Goal: Task Accomplishment & Management: Manage account settings

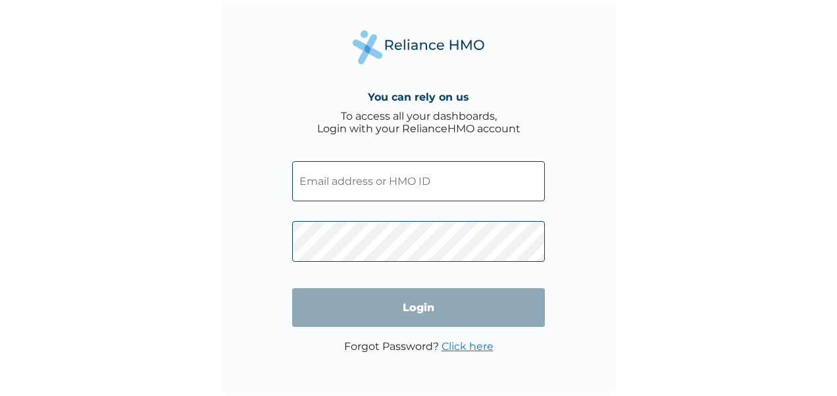
click at [389, 166] on input "text" at bounding box center [418, 181] width 253 height 40
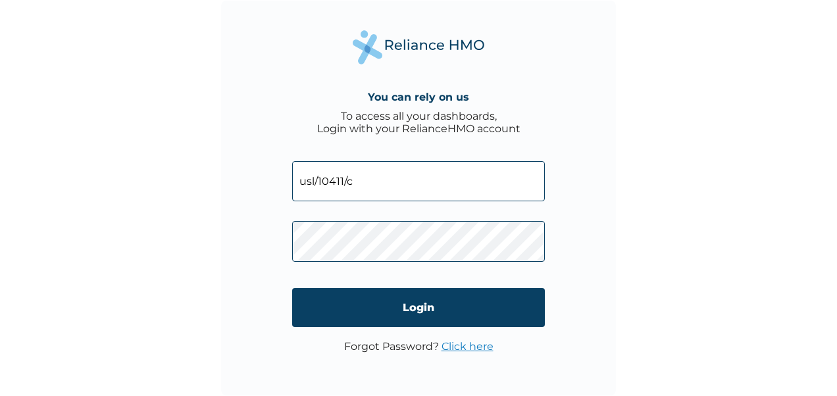
type input "usl/10411/c"
click input "Login" at bounding box center [418, 307] width 253 height 39
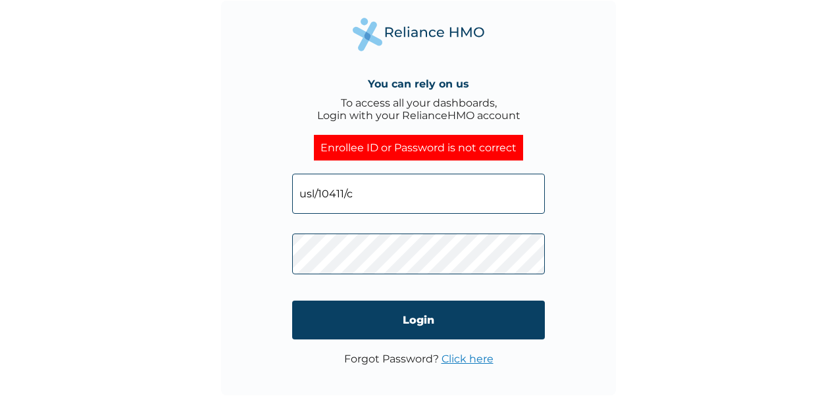
click input "Login" at bounding box center [418, 320] width 253 height 39
click at [468, 358] on link "Click here" at bounding box center [467, 359] width 52 height 12
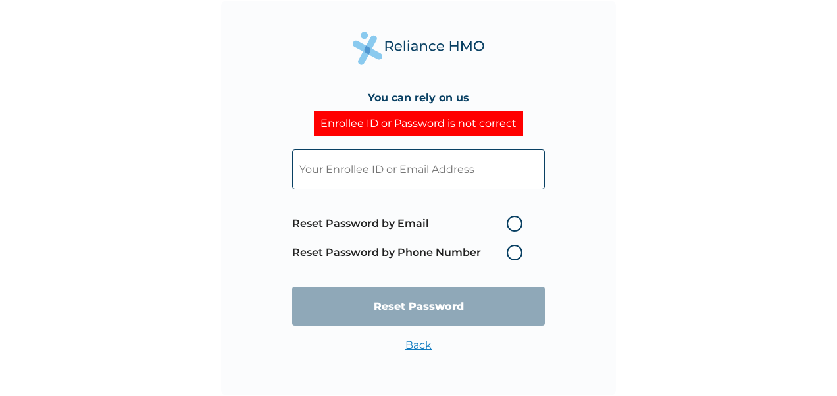
click at [512, 251] on label "Reset Password by Phone Number" at bounding box center [410, 253] width 237 height 16
click at [514, 248] on label "Reset Password by Phone Number" at bounding box center [410, 253] width 237 height 16
click at [514, 250] on label "Reset Password by Phone Number" at bounding box center [410, 253] width 237 height 16
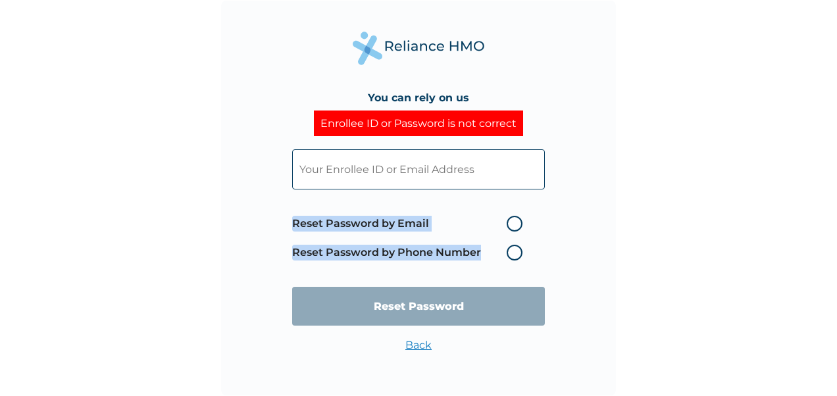
click at [514, 250] on label "Reset Password by Phone Number" at bounding box center [410, 253] width 237 height 16
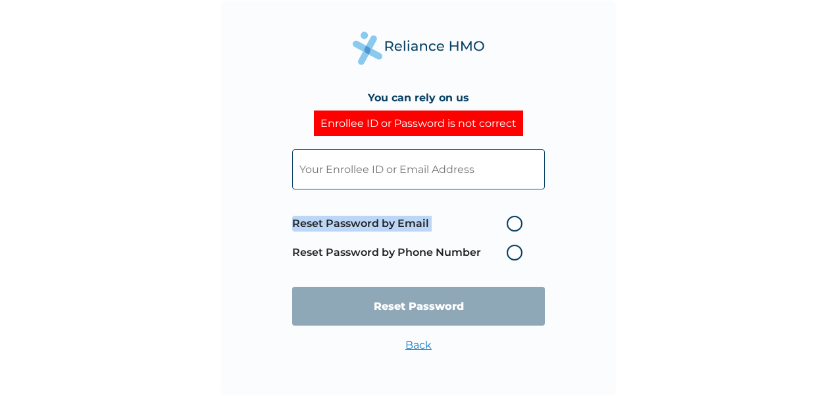
click at [516, 250] on label "Reset Password by Phone Number" at bounding box center [410, 253] width 237 height 16
click at [513, 223] on label "Reset Password by Email" at bounding box center [410, 224] width 237 height 16
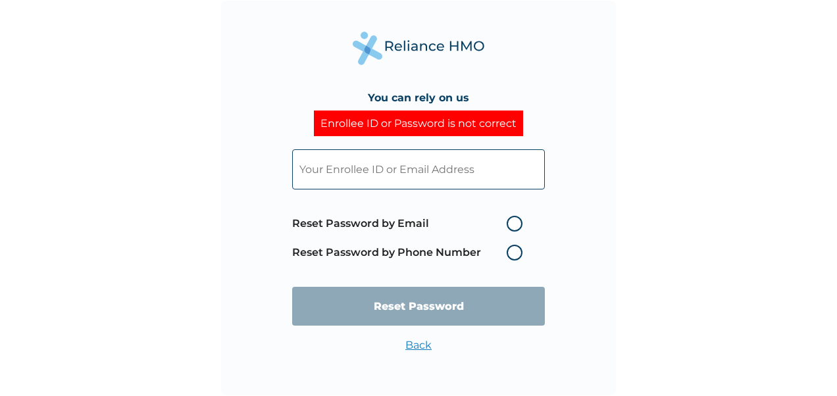
click at [509, 223] on input "Reset Password by Email" at bounding box center [498, 223] width 21 height 21
radio input "true"
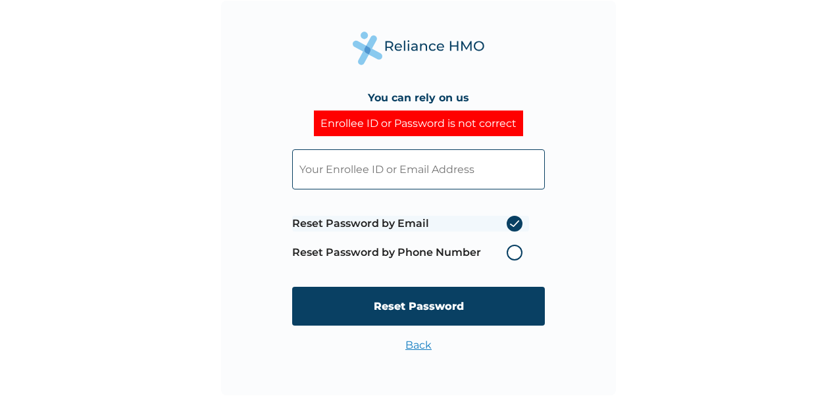
click at [520, 249] on label "Reset Password by Phone Number" at bounding box center [410, 253] width 237 height 16
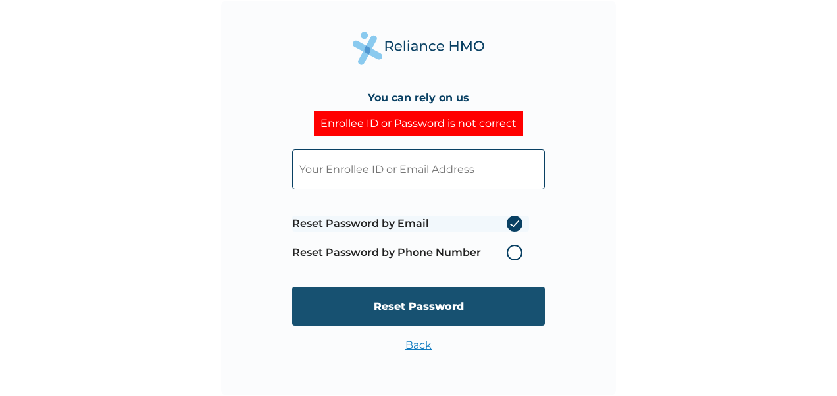
click at [438, 303] on input "Reset Password" at bounding box center [418, 306] width 253 height 39
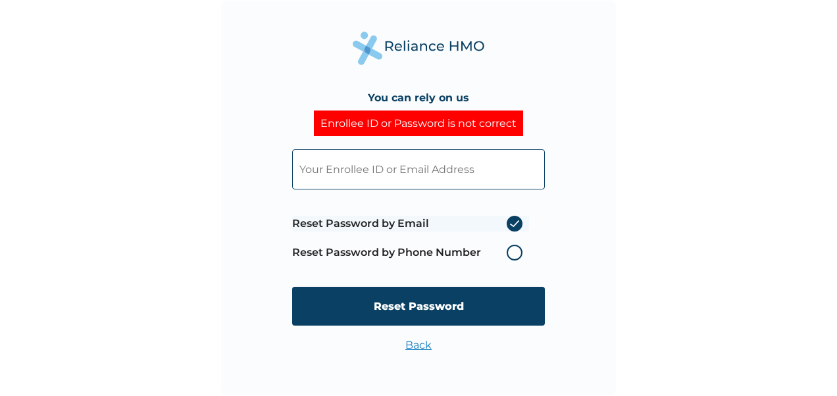
click at [384, 163] on input "text" at bounding box center [418, 169] width 253 height 40
type input "mcsunnysoni4biz@gmail.com"
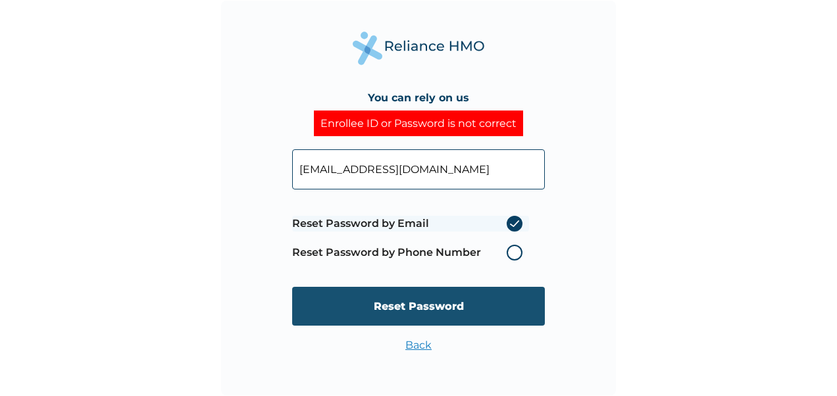
click at [423, 305] on input "Reset Password" at bounding box center [418, 306] width 253 height 39
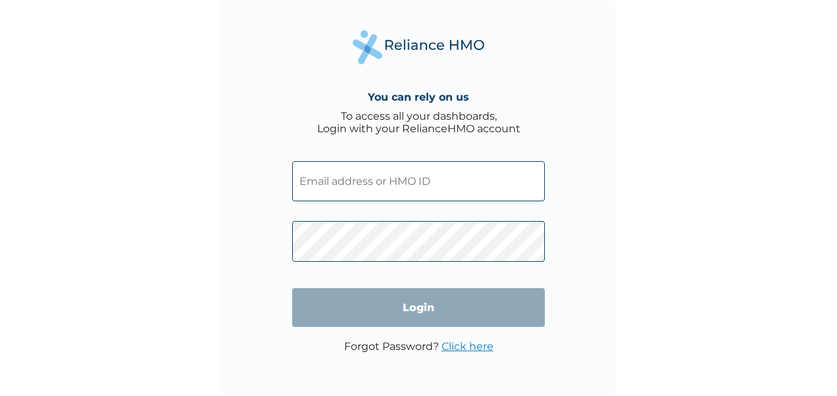
click at [378, 179] on input "text" at bounding box center [418, 181] width 253 height 40
type input "usl/10411/c"
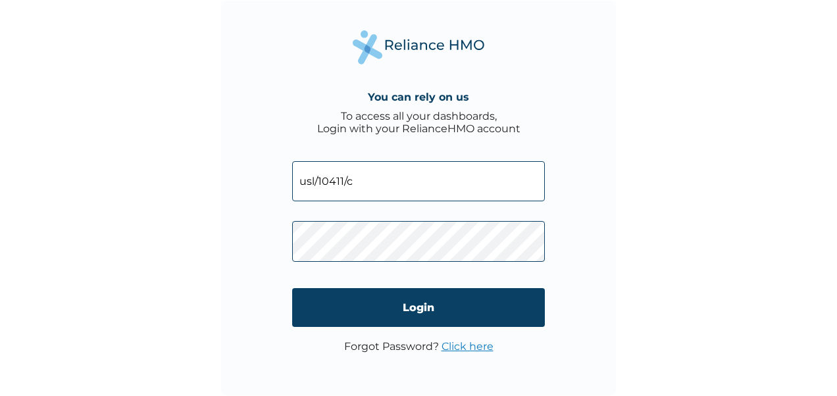
click input "Login" at bounding box center [418, 307] width 253 height 39
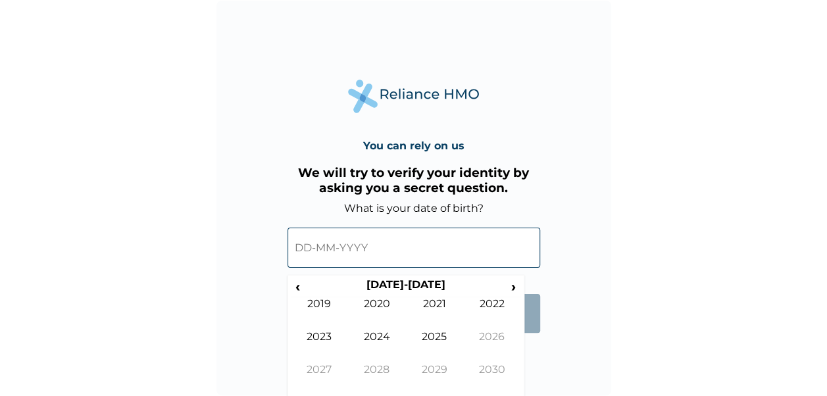
click at [362, 250] on input "text" at bounding box center [413, 248] width 253 height 40
click at [393, 286] on th "2020-2029" at bounding box center [406, 287] width 202 height 18
click at [422, 287] on th "2020-2029" at bounding box center [406, 287] width 202 height 18
click at [297, 290] on span "‹" at bounding box center [298, 286] width 14 height 16
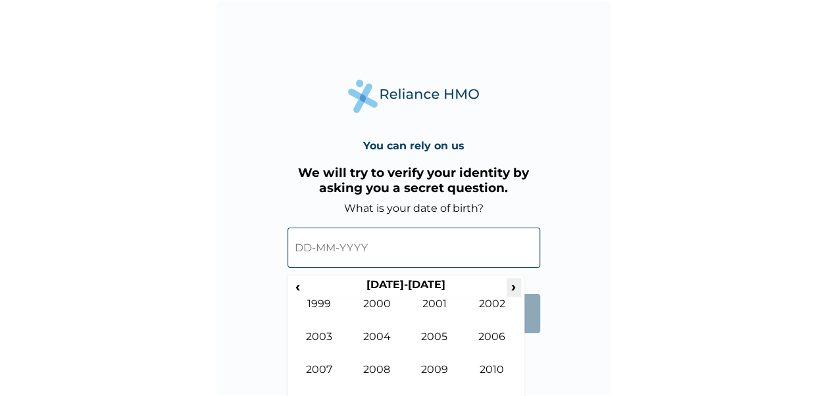
click at [510, 287] on span "›" at bounding box center [514, 286] width 14 height 16
click at [437, 336] on td "2025" at bounding box center [435, 346] width 58 height 33
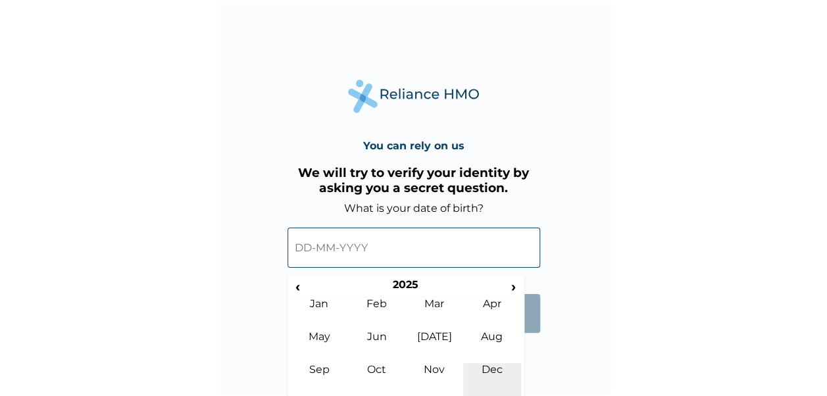
click at [495, 370] on td "Dec" at bounding box center [492, 379] width 58 height 33
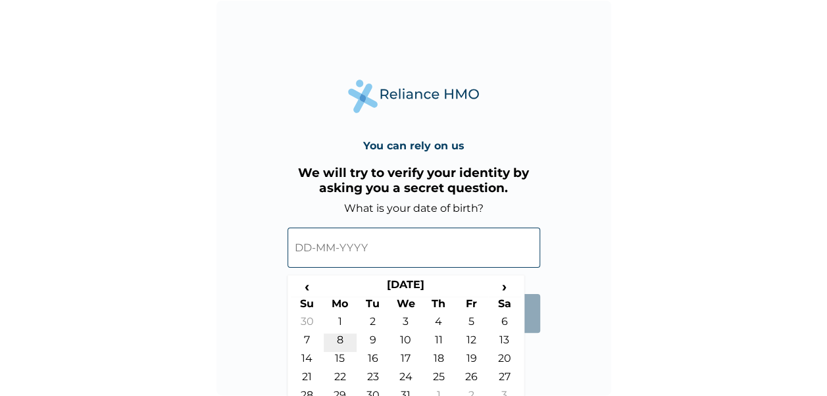
click at [338, 341] on td "8" at bounding box center [340, 343] width 33 height 18
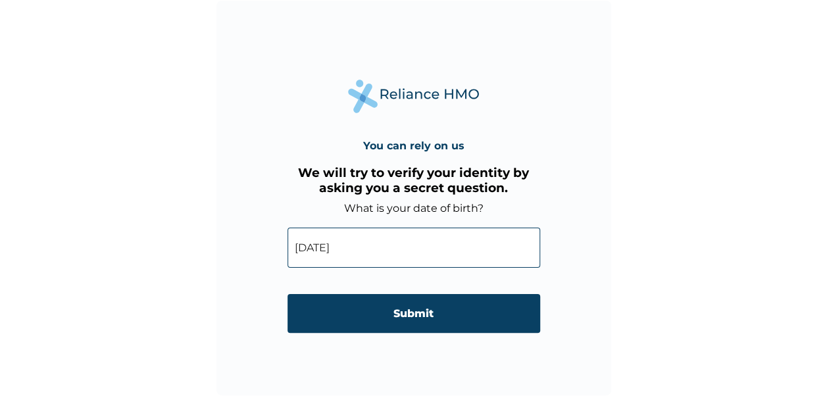
click at [391, 257] on input "08-12-2025" at bounding box center [413, 248] width 253 height 40
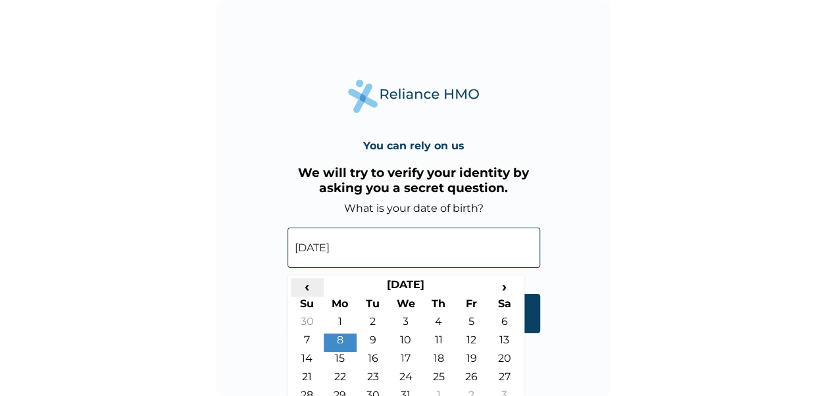
click at [305, 285] on span "‹" at bounding box center [307, 286] width 33 height 16
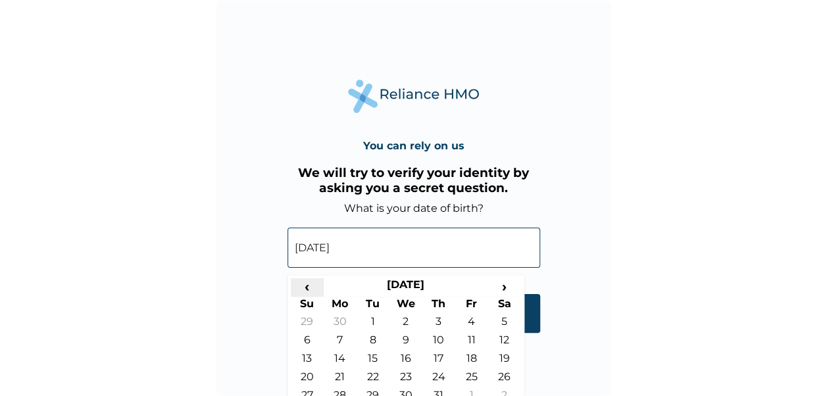
click at [305, 285] on span "‹" at bounding box center [307, 286] width 33 height 16
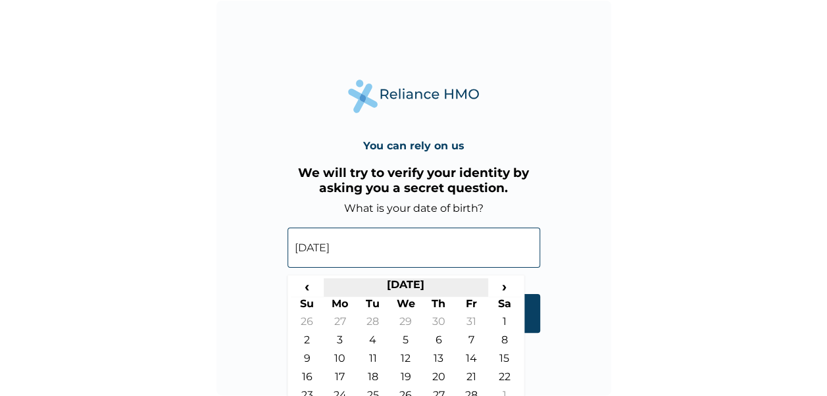
click at [438, 282] on th "February 2025" at bounding box center [406, 287] width 164 height 18
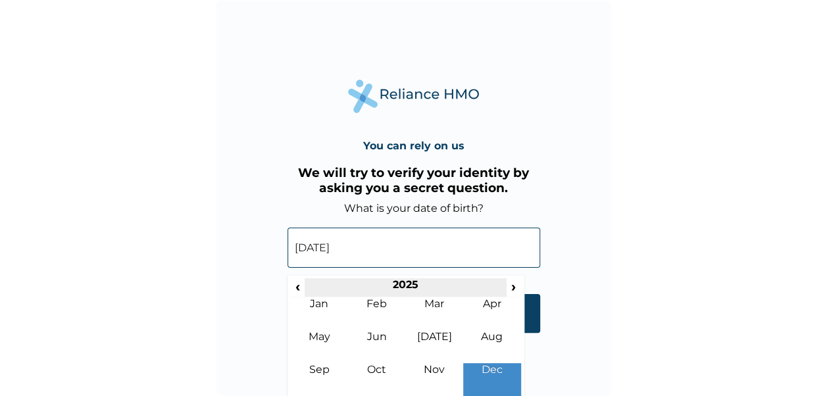
click at [401, 284] on th "2025" at bounding box center [406, 287] width 202 height 18
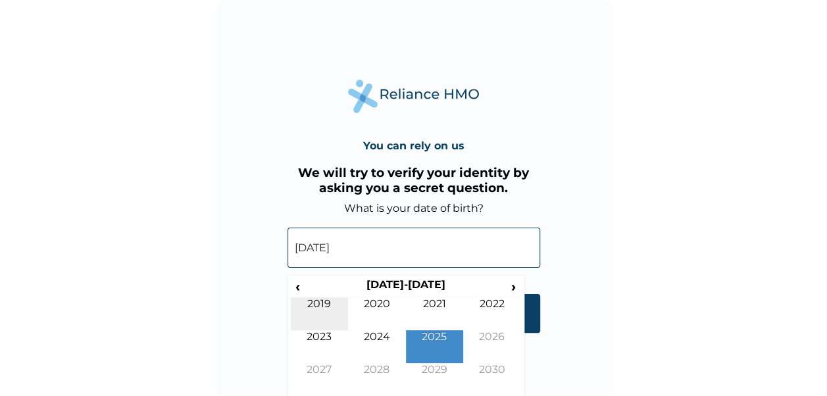
click at [322, 304] on td "2019" at bounding box center [320, 313] width 58 height 33
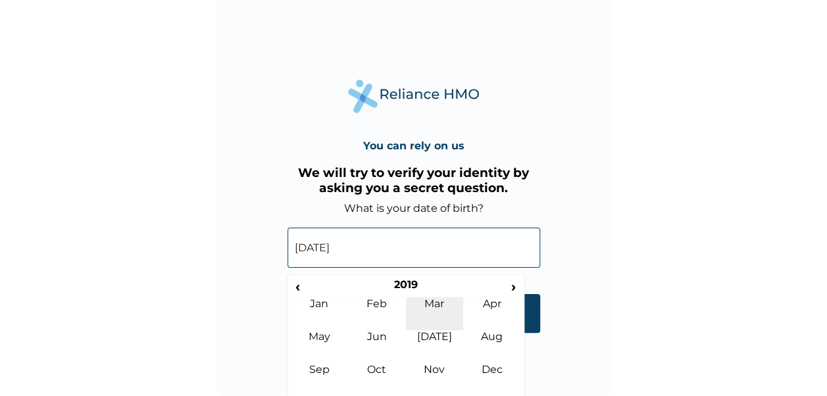
click at [443, 307] on td "Mar" at bounding box center [435, 313] width 58 height 33
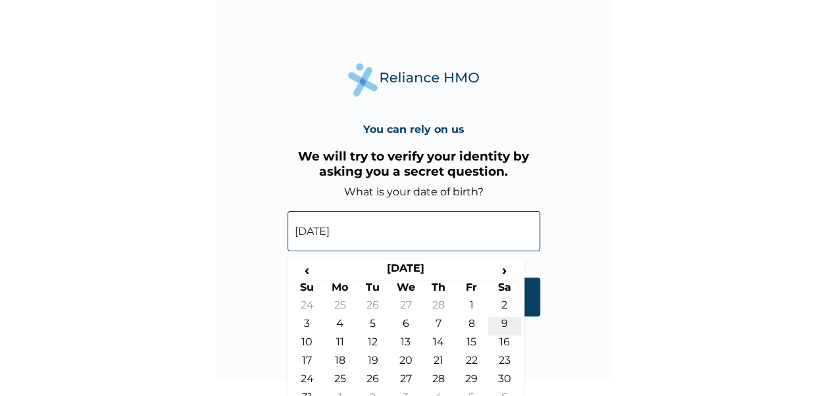
scroll to position [33, 0]
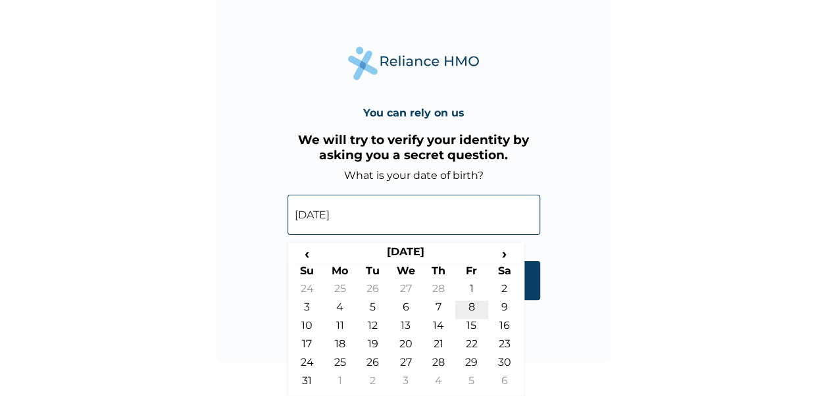
click at [471, 301] on td "8" at bounding box center [471, 310] width 33 height 18
type input "08-03-2019"
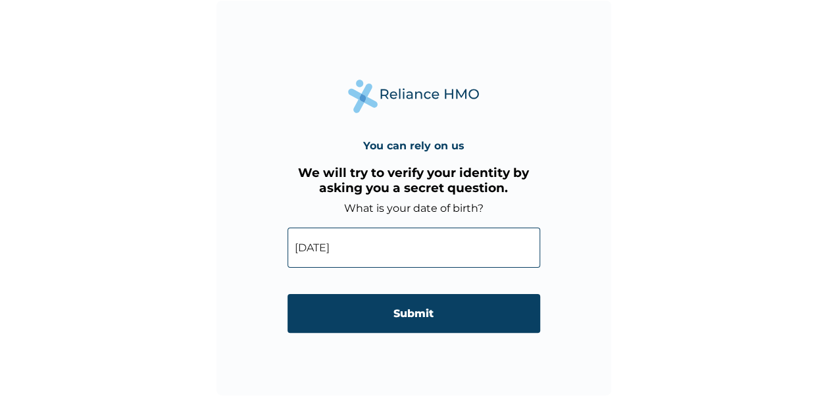
scroll to position [0, 0]
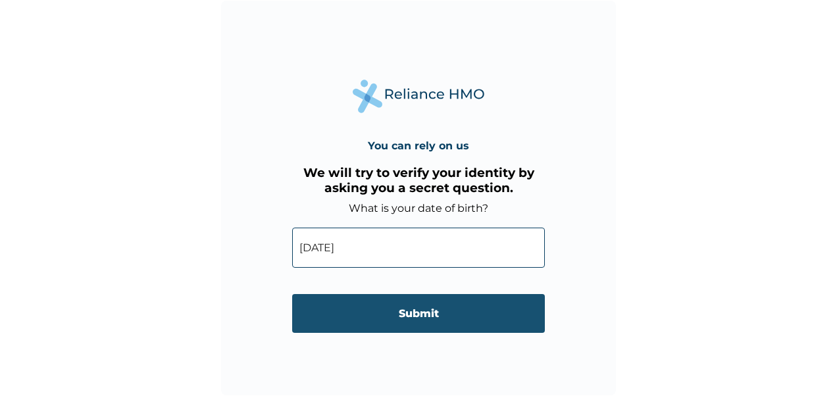
click at [451, 313] on input "Submit" at bounding box center [418, 313] width 253 height 39
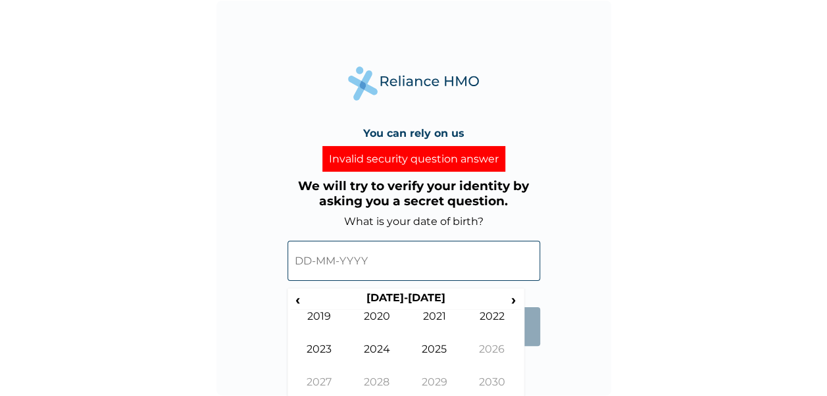
click at [365, 259] on input "text" at bounding box center [413, 261] width 253 height 40
click at [357, 266] on input "text" at bounding box center [413, 261] width 253 height 40
click at [358, 255] on input "text" at bounding box center [413, 261] width 253 height 40
click at [318, 314] on td "2019" at bounding box center [320, 326] width 58 height 33
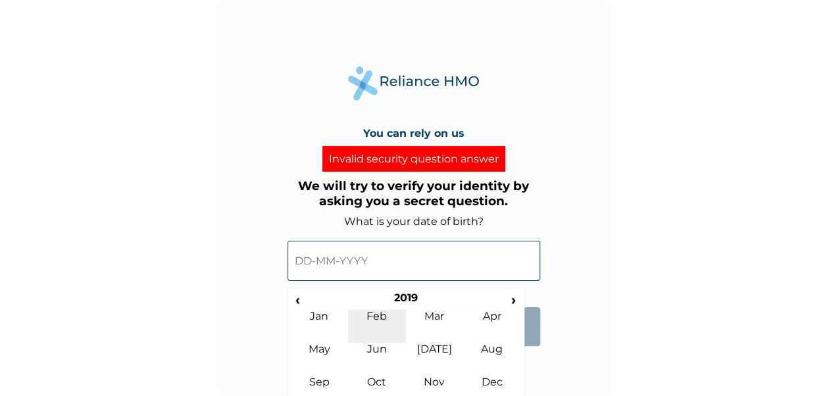
scroll to position [16, 0]
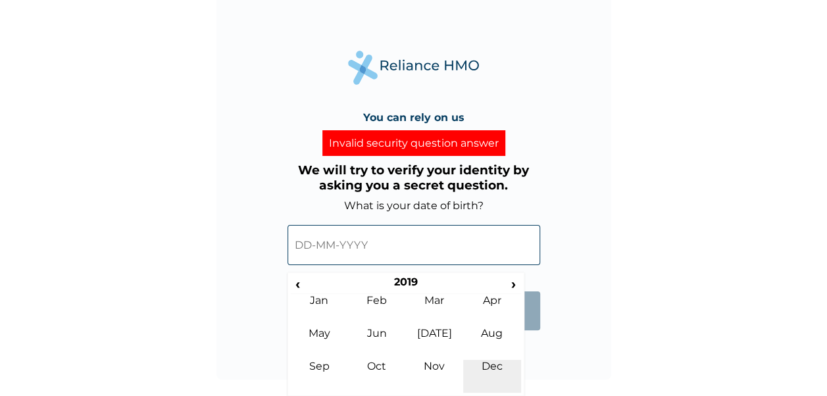
click at [497, 367] on td "Dec" at bounding box center [492, 376] width 58 height 33
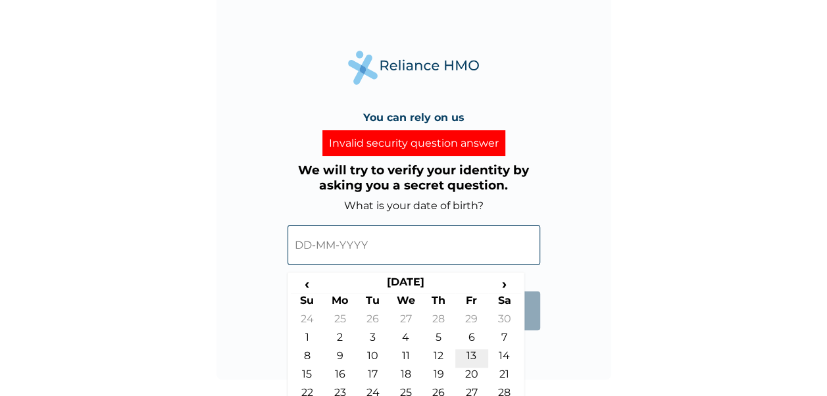
scroll to position [46, 0]
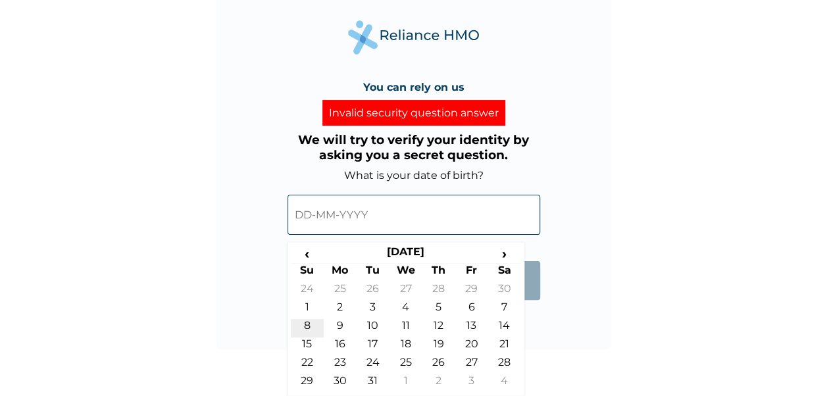
click at [305, 324] on td "8" at bounding box center [307, 328] width 33 height 18
type input "08-12-2019"
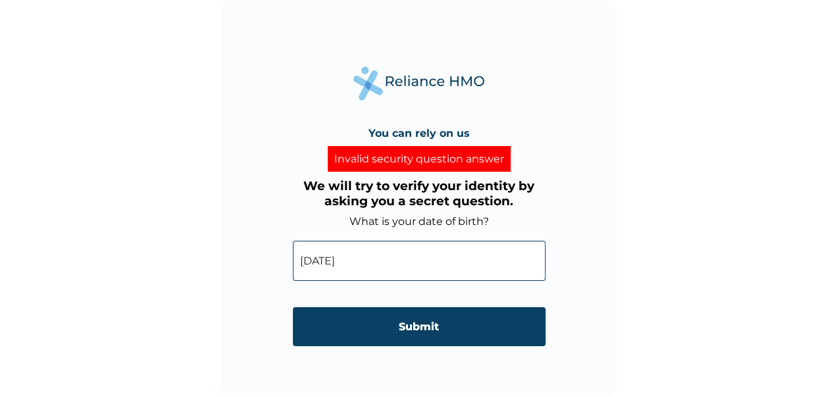
scroll to position [0, 0]
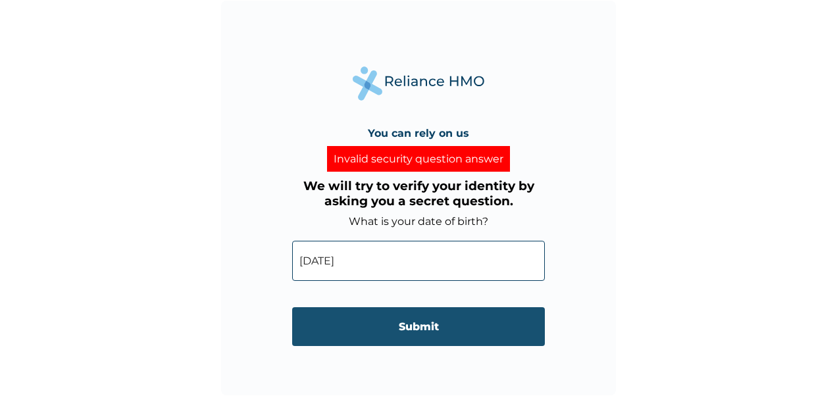
click at [443, 326] on input "Submit" at bounding box center [418, 326] width 253 height 39
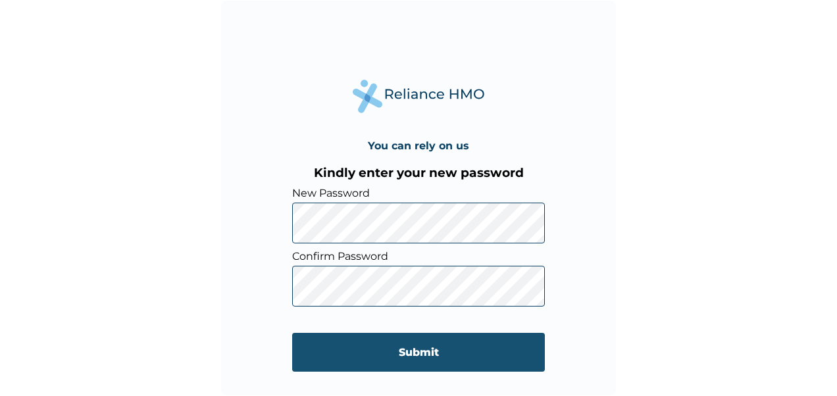
click at [460, 354] on input "Submit" at bounding box center [418, 352] width 253 height 39
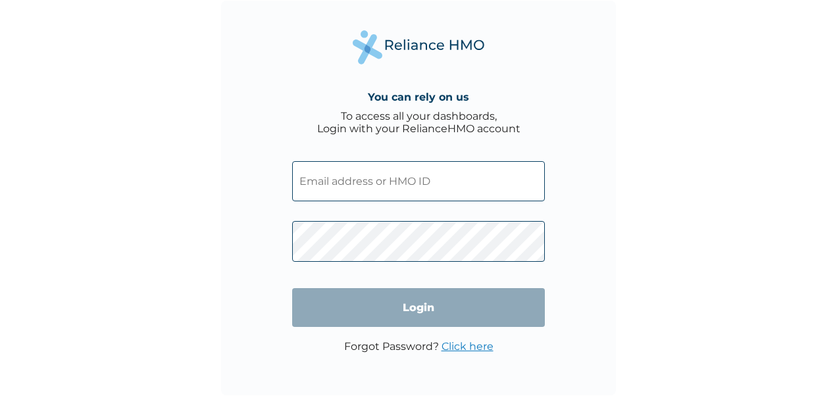
click at [360, 178] on input "text" at bounding box center [418, 181] width 253 height 40
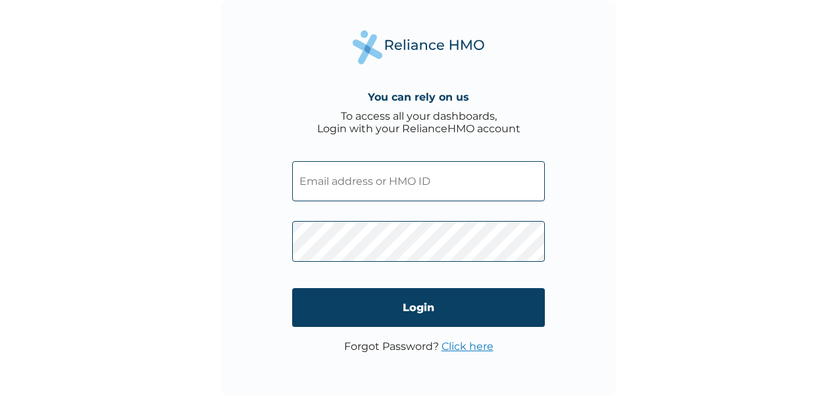
click at [710, 154] on div "You can rely on us To access all your dashboards, Login with your RelianceHMO a…" at bounding box center [418, 198] width 837 height 396
click at [334, 183] on input "text" at bounding box center [418, 181] width 253 height 40
type input "usl/10411/c"
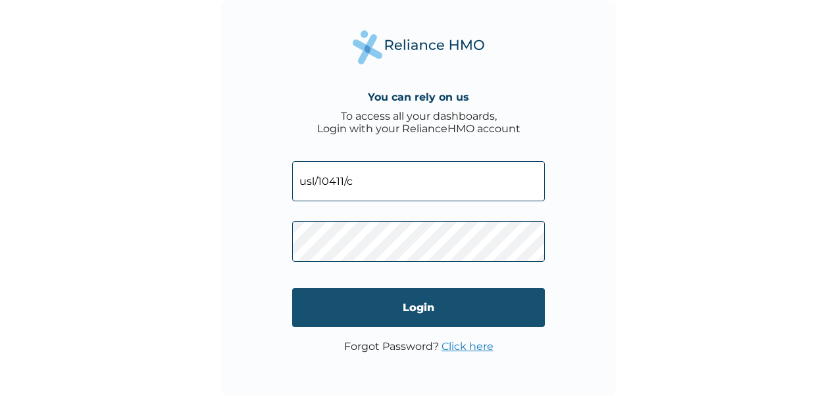
click at [435, 305] on input "Login" at bounding box center [418, 307] width 253 height 39
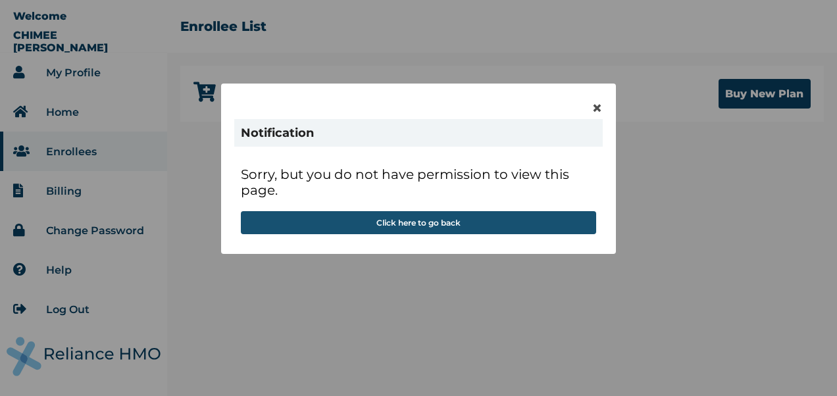
click at [420, 228] on button "Click here to go back" at bounding box center [418, 222] width 355 height 23
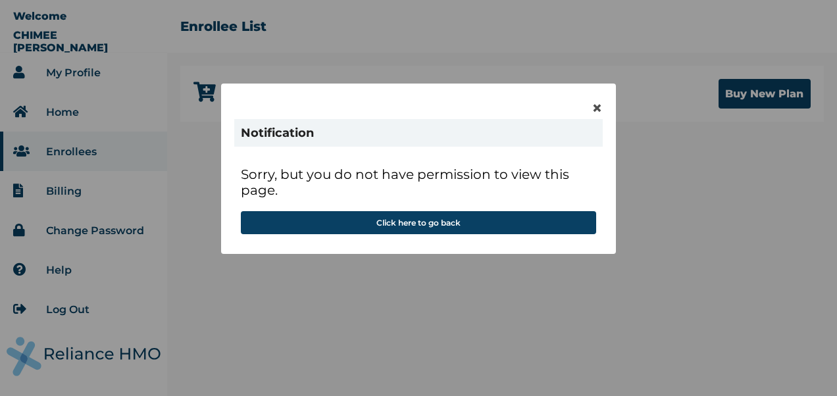
click at [603, 108] on div "× Notification Sorry, but you do not have permission to view this page. Click h…" at bounding box center [418, 169] width 395 height 170
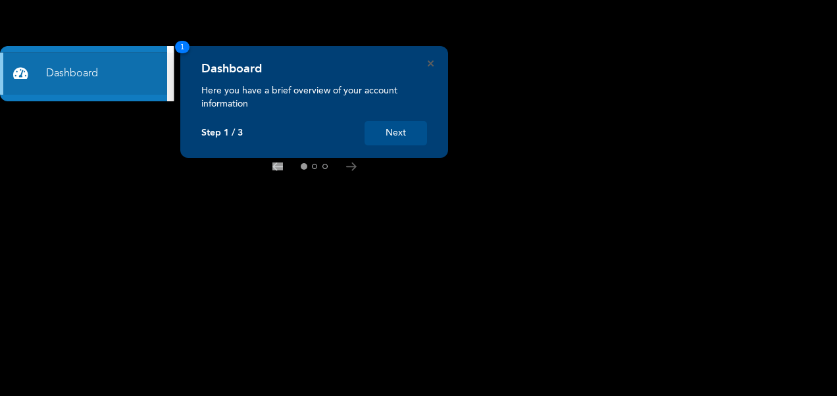
click at [404, 128] on button "Next" at bounding box center [395, 133] width 62 height 24
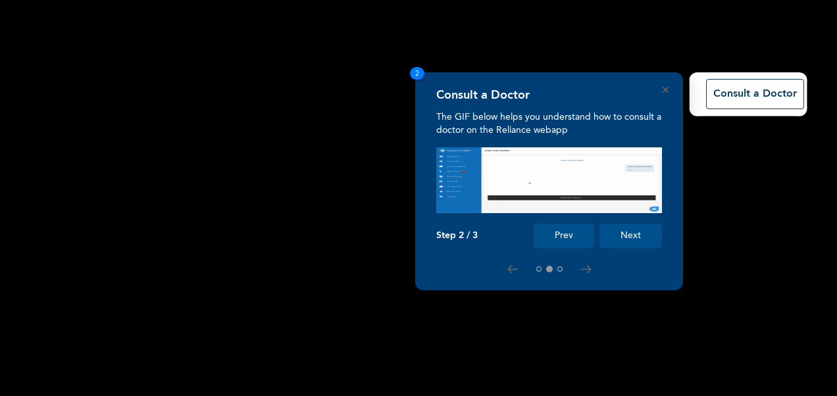
click at [635, 236] on button "Next" at bounding box center [630, 236] width 62 height 24
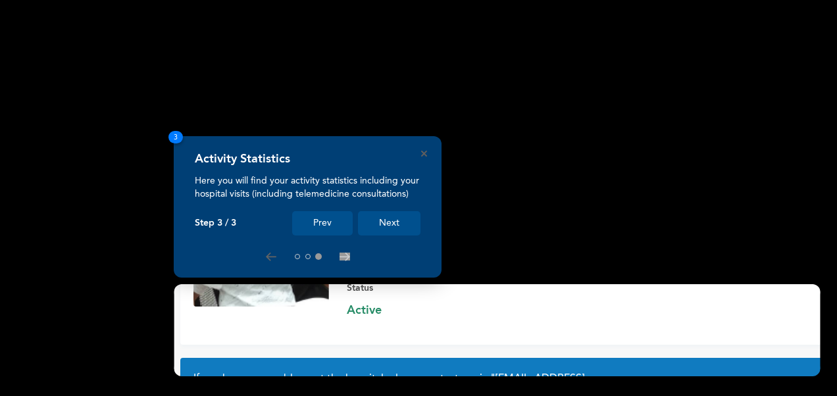
scroll to position [122, 0]
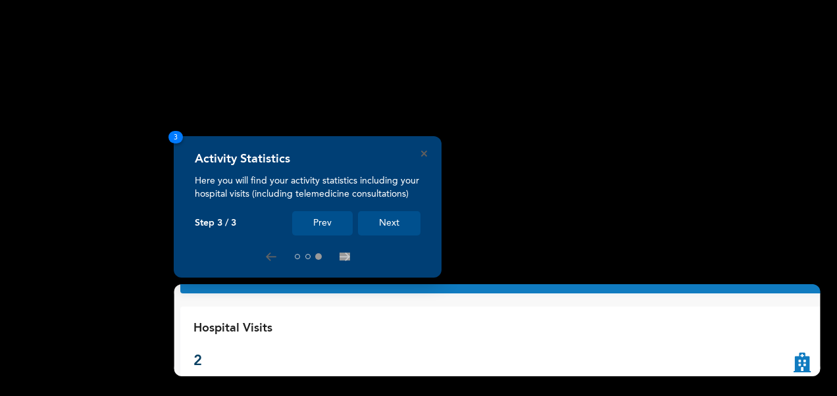
click at [395, 222] on button "Next" at bounding box center [389, 223] width 62 height 24
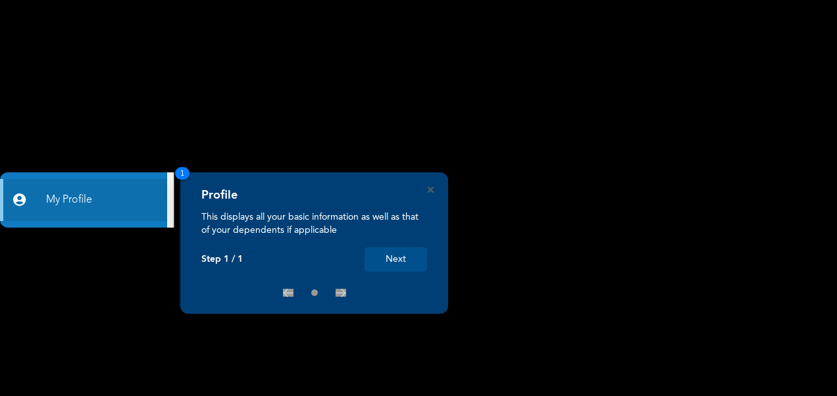
click at [399, 253] on button "Next" at bounding box center [395, 259] width 62 height 24
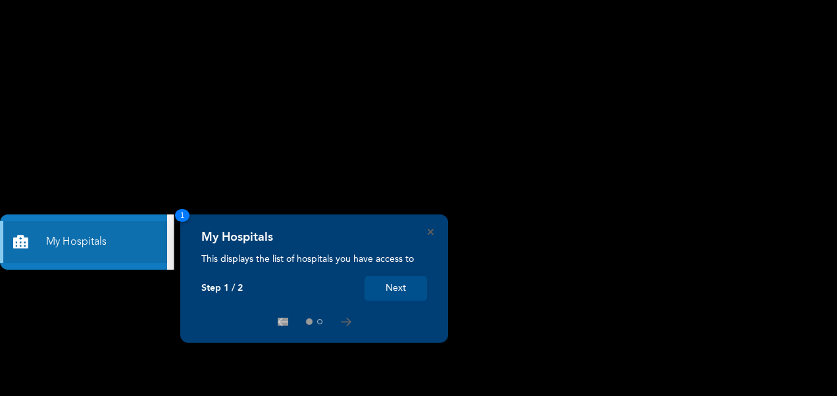
click at [407, 284] on button "Next" at bounding box center [395, 288] width 62 height 24
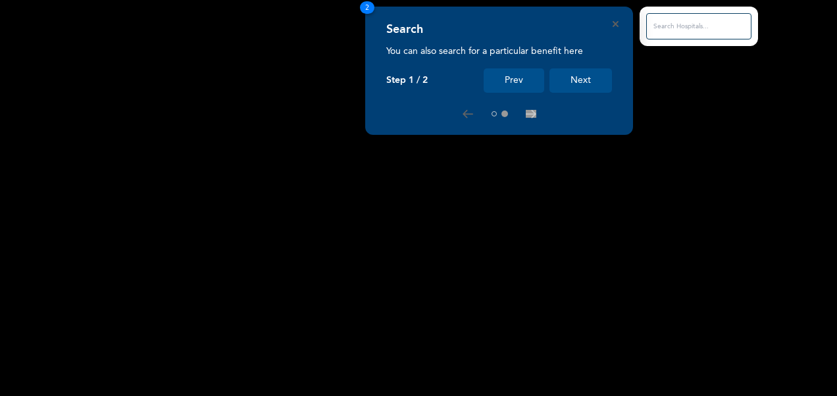
click at [597, 78] on button "Next" at bounding box center [580, 80] width 62 height 24
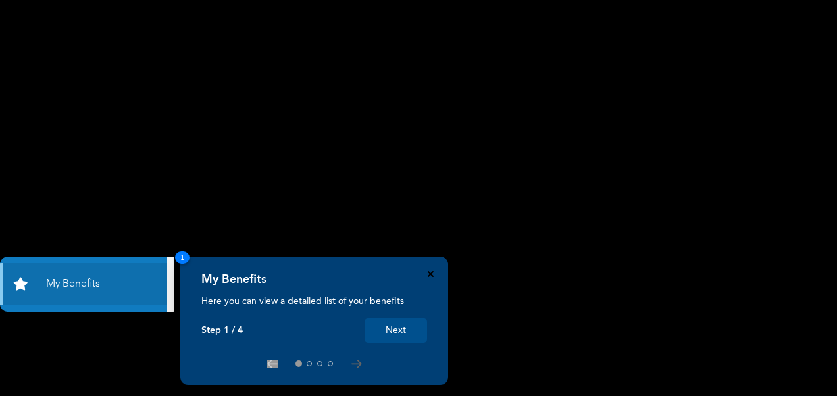
click at [432, 276] on icon "Close" at bounding box center [431, 274] width 6 height 6
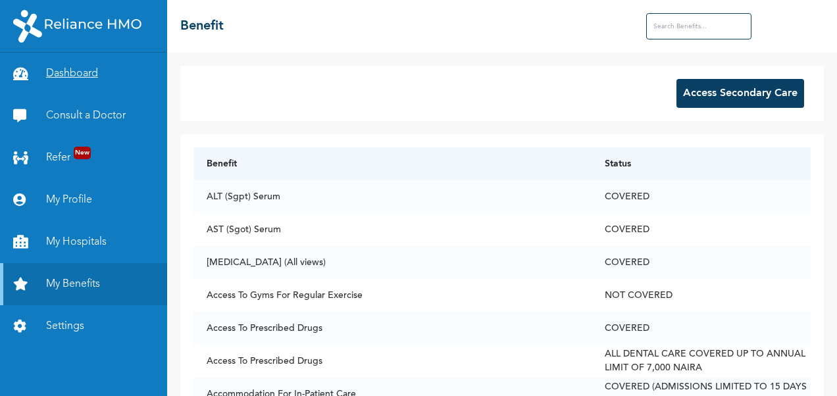
click at [80, 71] on link "Dashboard" at bounding box center [83, 74] width 167 height 42
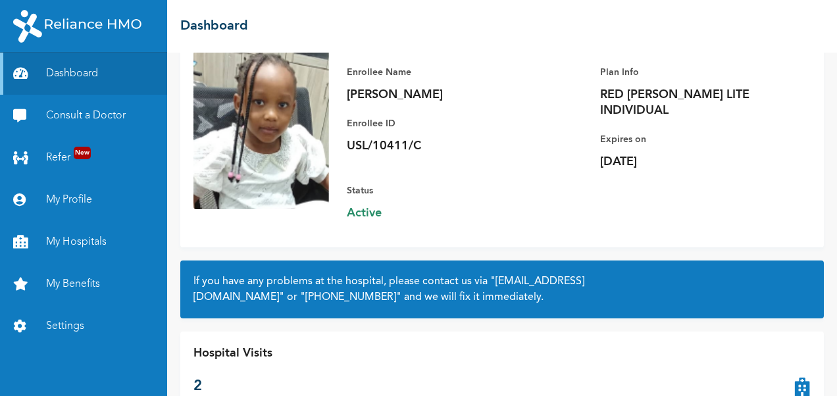
scroll to position [122, 0]
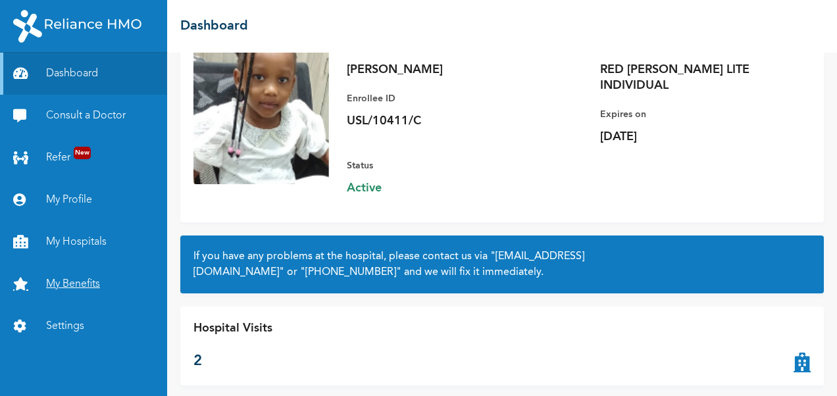
click at [81, 280] on link "My Benefits" at bounding box center [83, 284] width 167 height 42
